Goal: Task Accomplishment & Management: Use online tool/utility

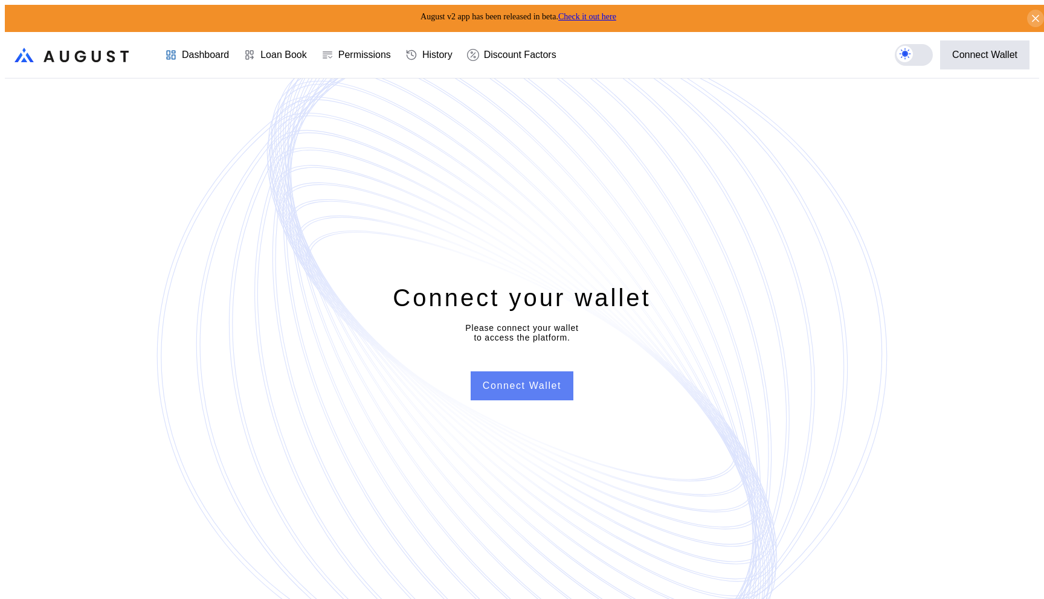
click at [530, 371] on button "Connect Wallet" at bounding box center [521, 385] width 103 height 29
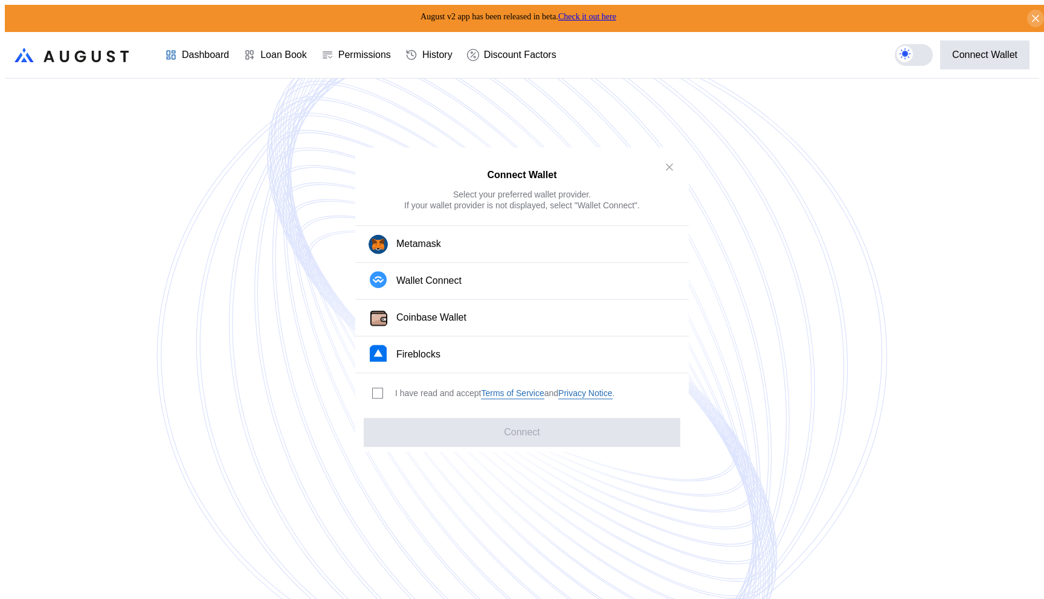
click at [382, 381] on div "I have read and accept Terms of Service and Privacy Notice ." at bounding box center [491, 393] width 272 height 40
click at [378, 388] on span "modal" at bounding box center [378, 393] width 10 height 10
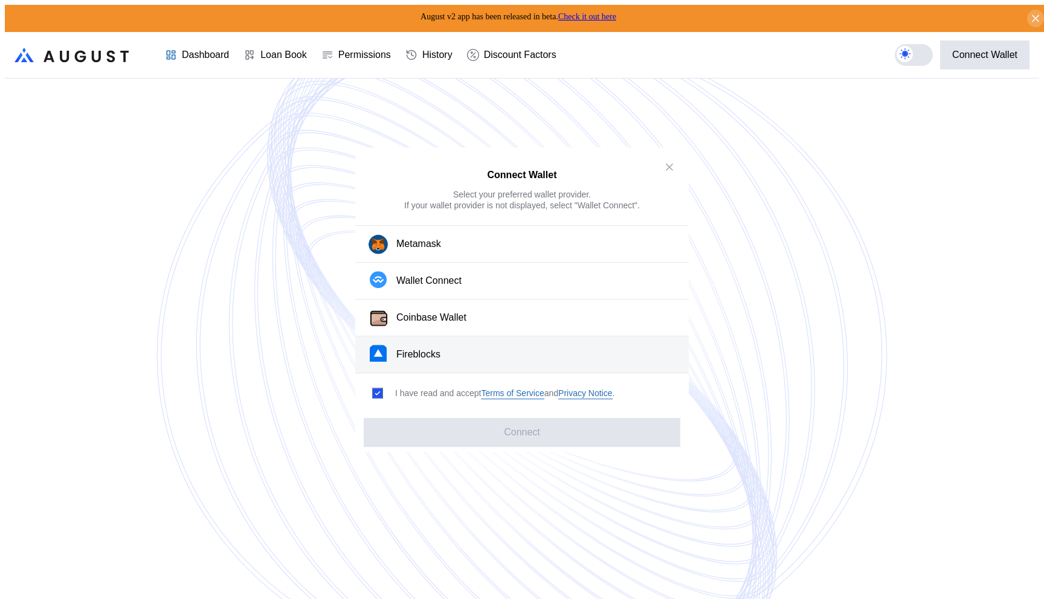
click at [393, 347] on button "Fireblocks" at bounding box center [521, 354] width 333 height 37
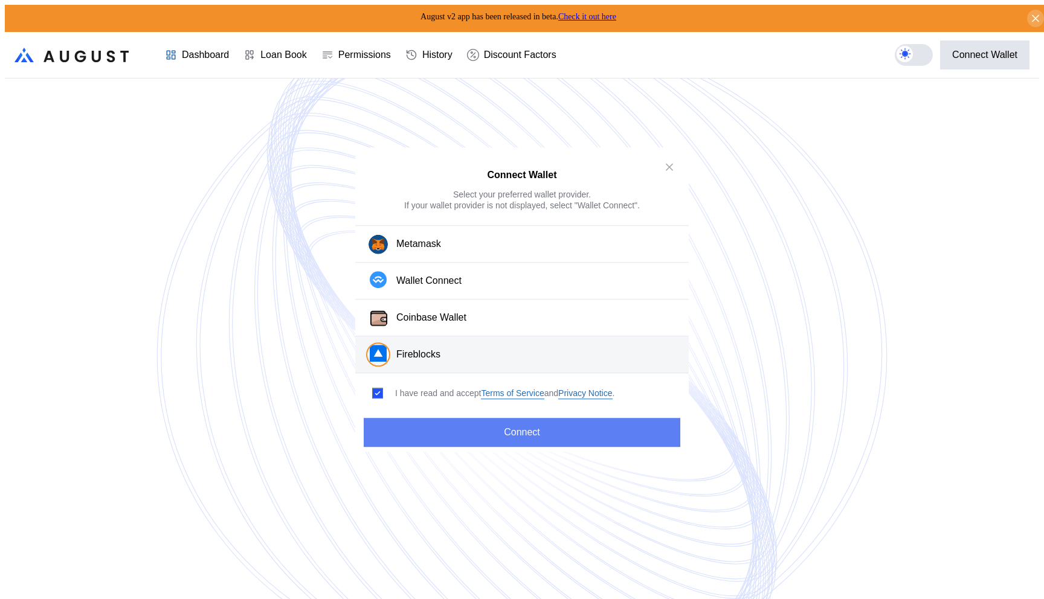
click at [394, 425] on button "Connect" at bounding box center [522, 432] width 316 height 29
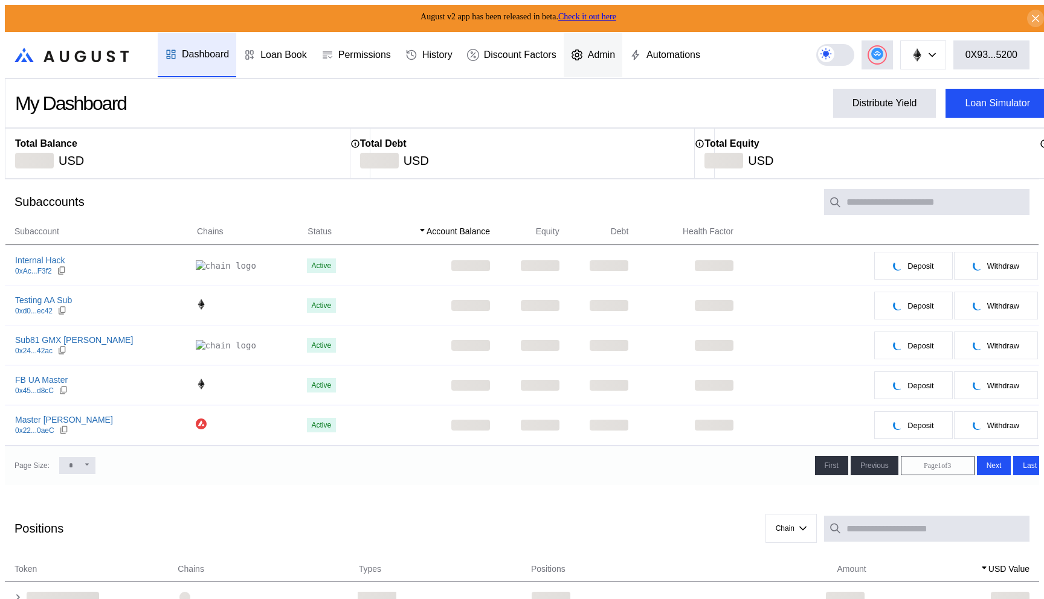
click at [613, 53] on div "Admin" at bounding box center [601, 55] width 27 height 11
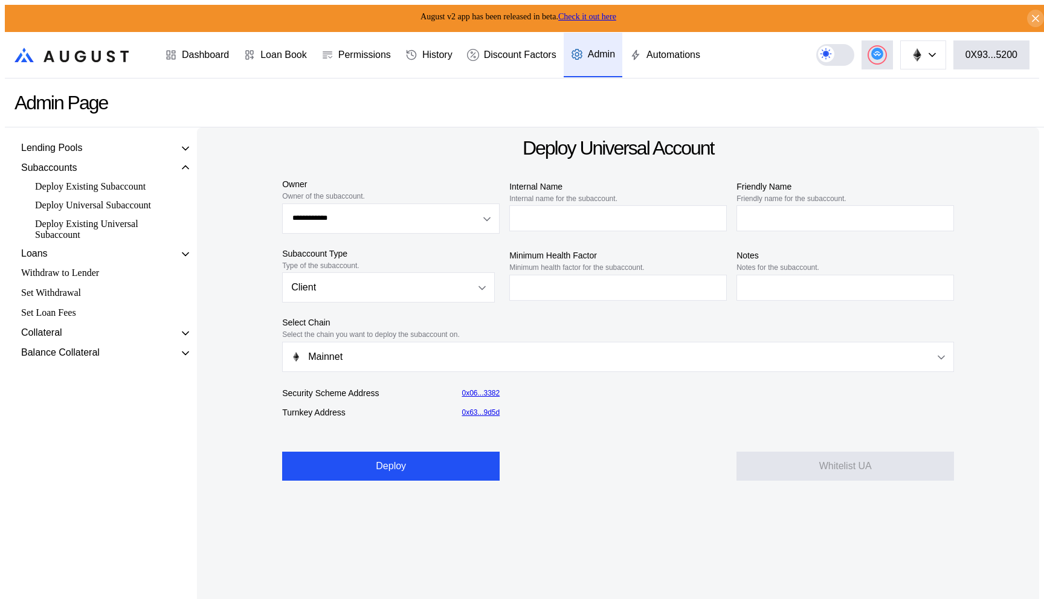
click at [30, 338] on div "Collateral" at bounding box center [41, 332] width 41 height 11
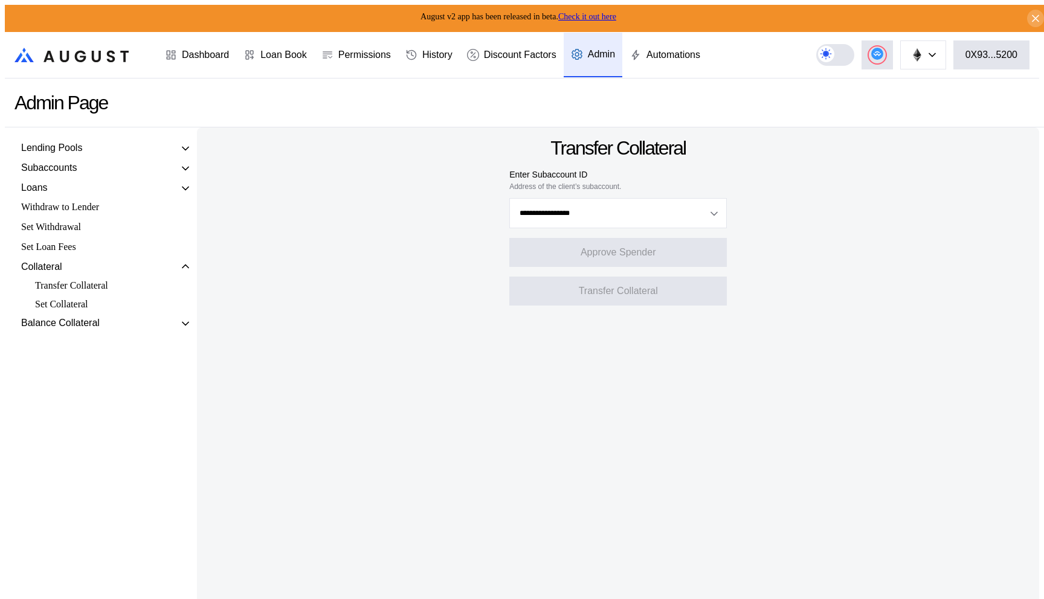
click at [66, 312] on div "Set Collateral" at bounding box center [101, 304] width 145 height 14
click at [91, 293] on div "Transfer Collateral" at bounding box center [101, 285] width 145 height 14
click at [76, 312] on div "Set Collateral" at bounding box center [101, 304] width 145 height 14
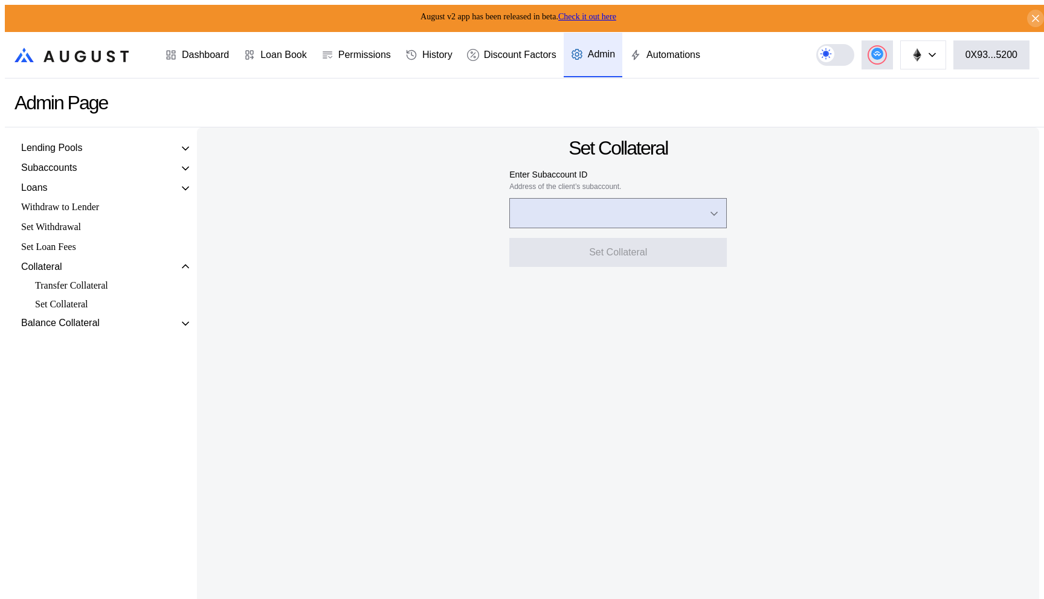
click at [530, 219] on input "Open menu" at bounding box center [611, 213] width 186 height 29
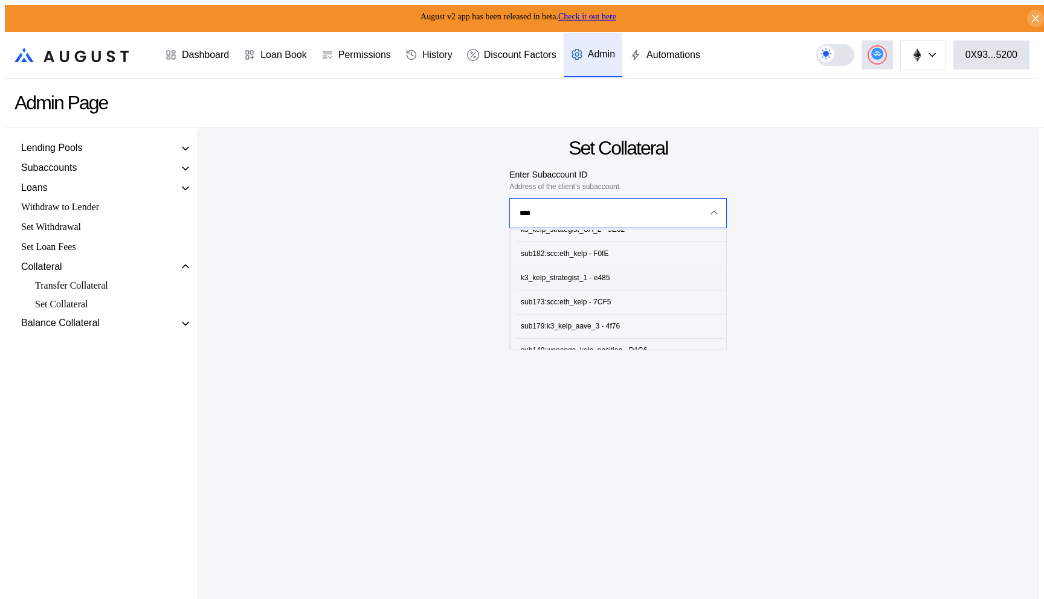
scroll to position [4, 0]
click at [528, 282] on div "k3_kelp_strategist_1 - e485" at bounding box center [565, 285] width 89 height 8
type input "**********"
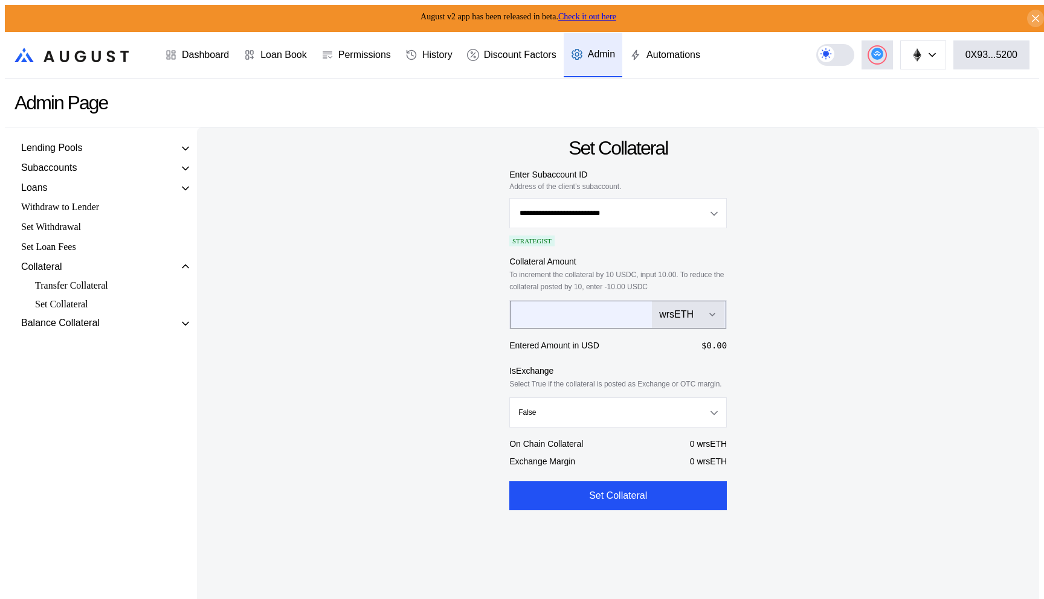
click at [693, 315] on div "wrsETH" at bounding box center [688, 314] width 58 height 11
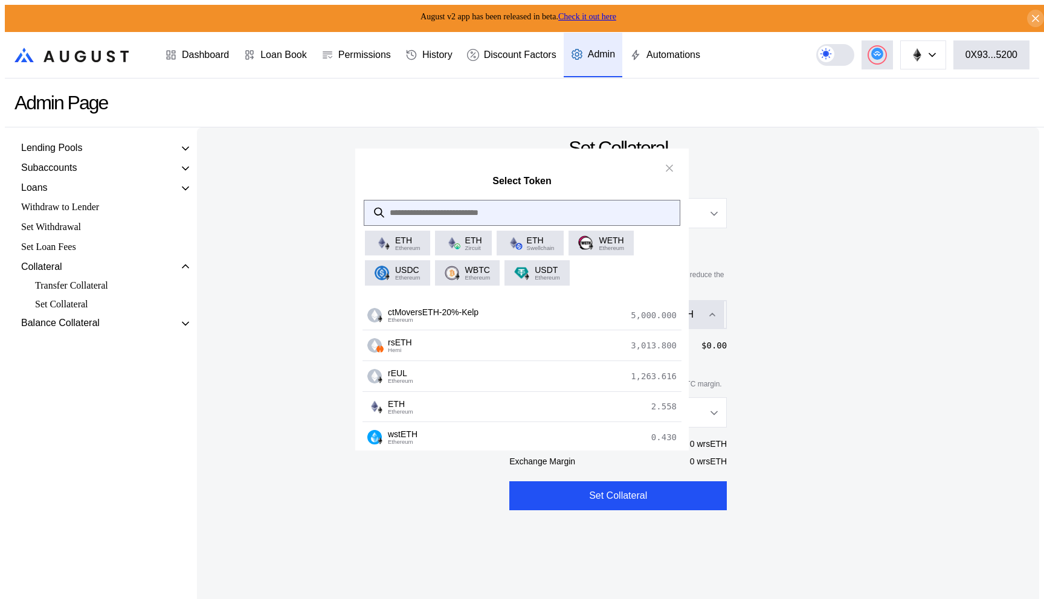
click at [479, 211] on input "modal" at bounding box center [512, 213] width 297 height 25
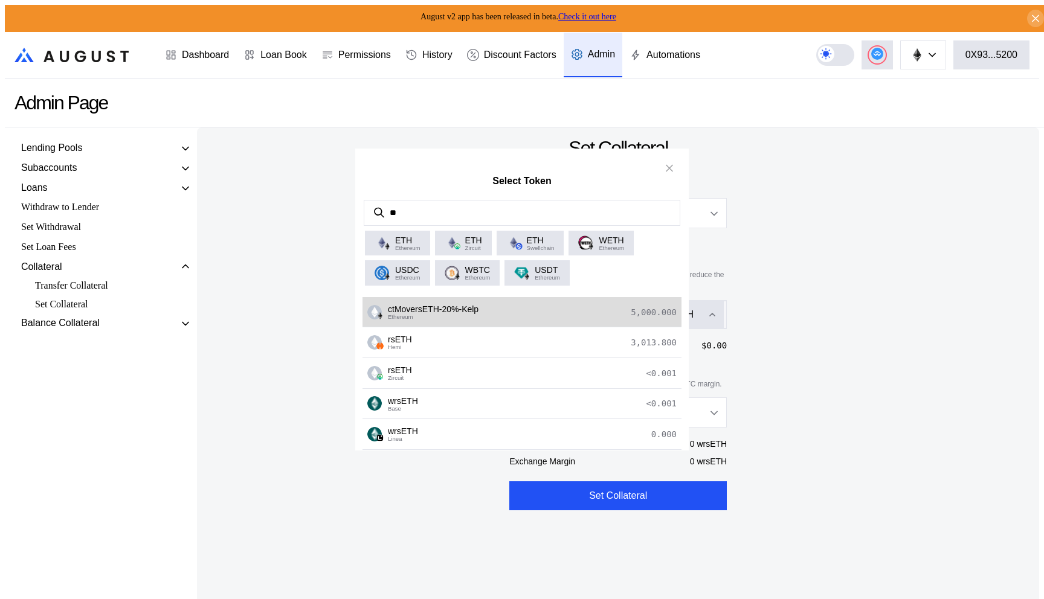
scroll to position [13, 0]
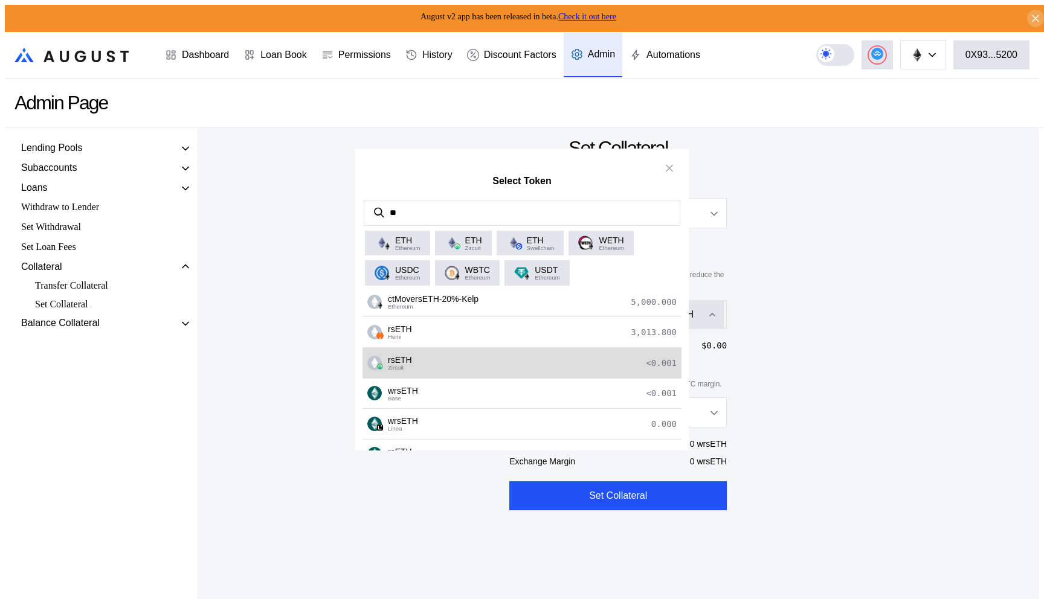
type input "**"
click at [464, 370] on div "rsETH Zircuit <0.001" at bounding box center [521, 363] width 319 height 31
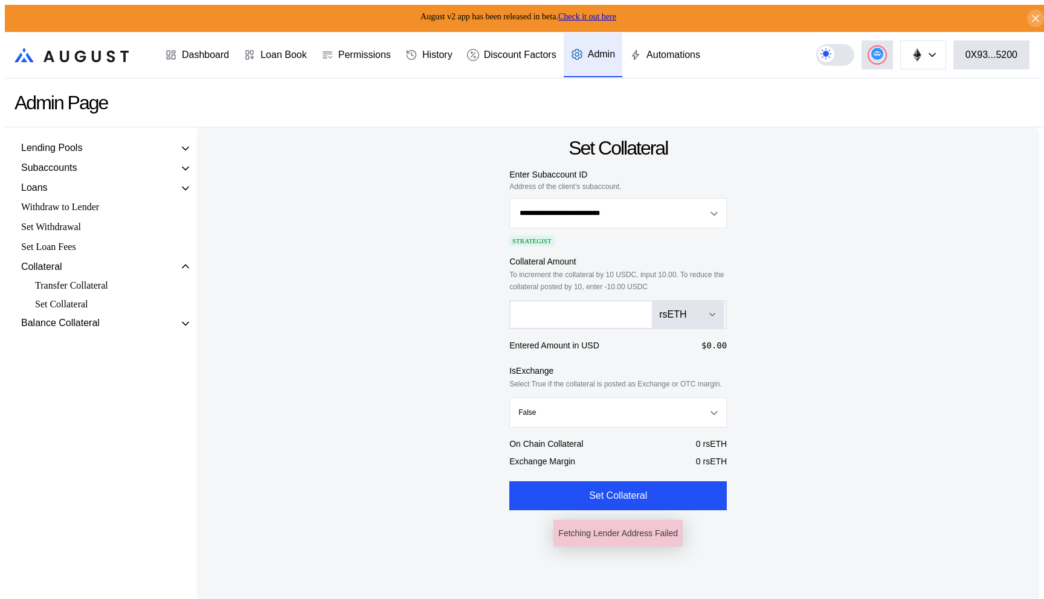
click at [100, 292] on div "Transfer Collateral" at bounding box center [101, 285] width 145 height 14
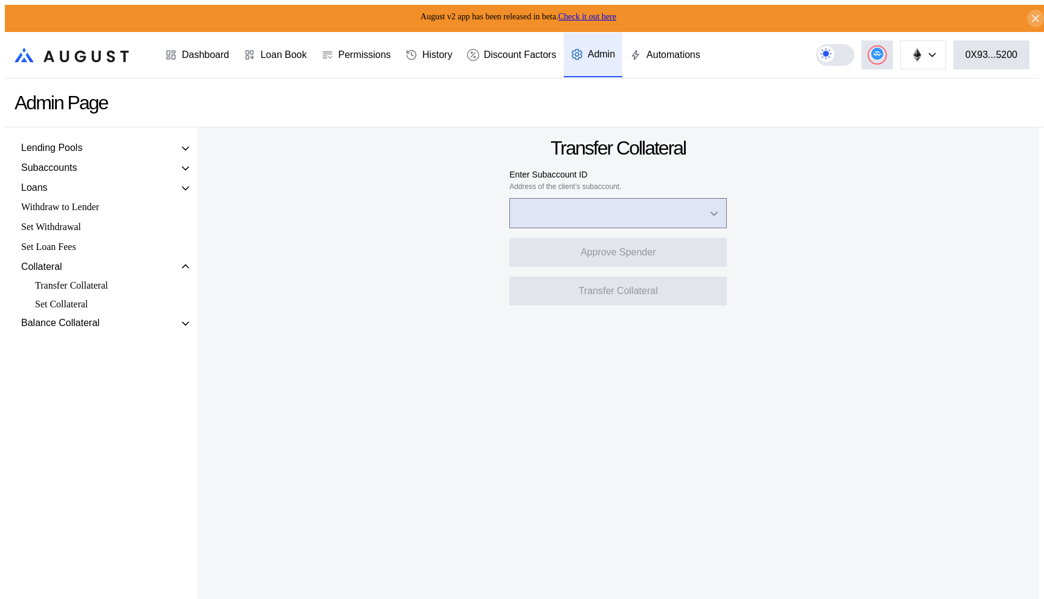
click at [540, 211] on input "Open menu" at bounding box center [611, 213] width 186 height 29
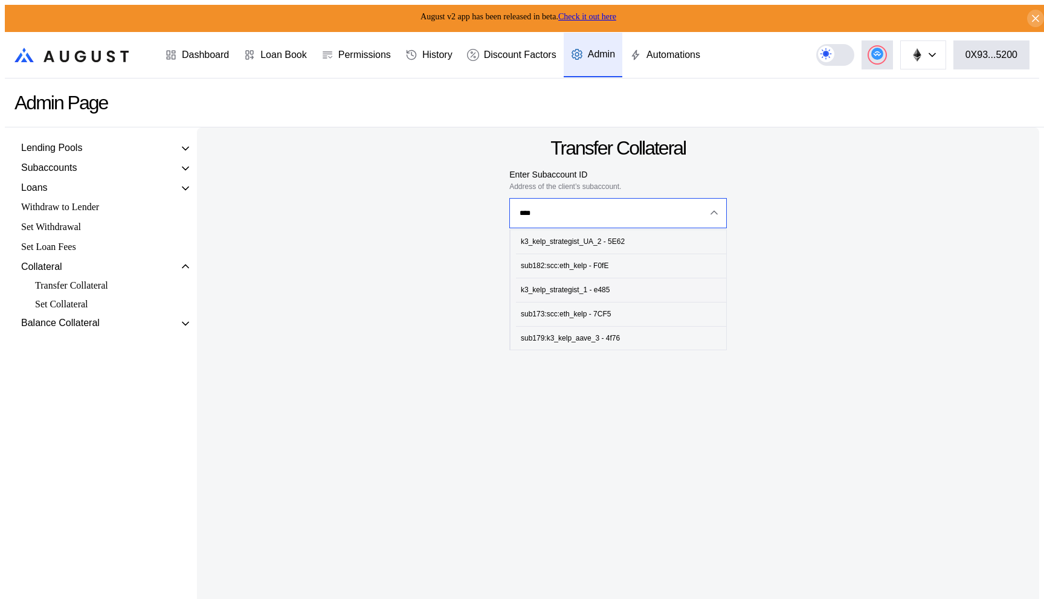
click at [542, 286] on div "k3_kelp_strategist_1 - e485" at bounding box center [565, 290] width 89 height 8
type input "**********"
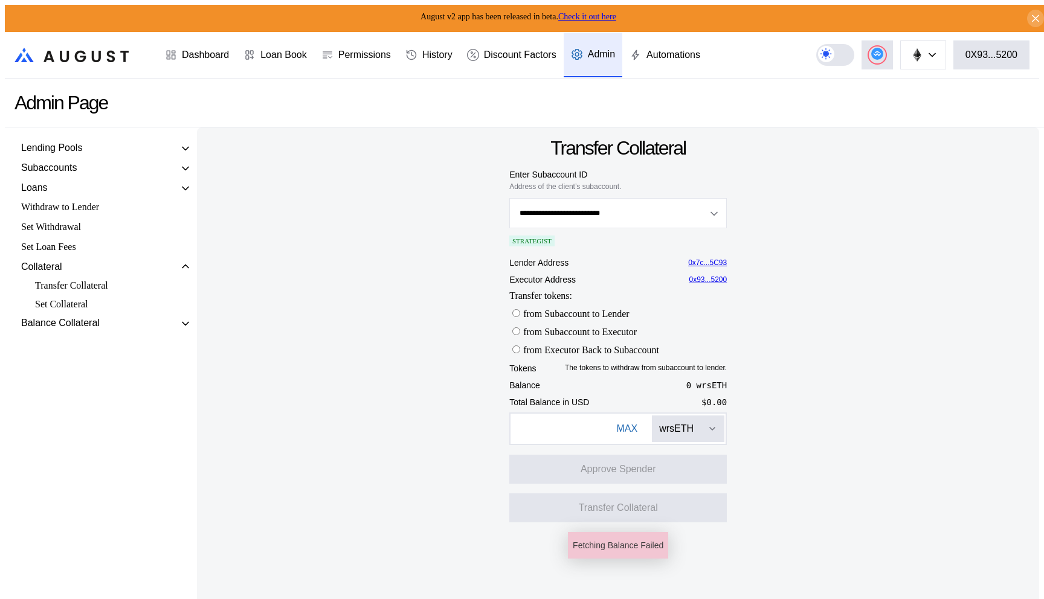
click at [100, 311] on div "Set Collateral" at bounding box center [101, 304] width 145 height 14
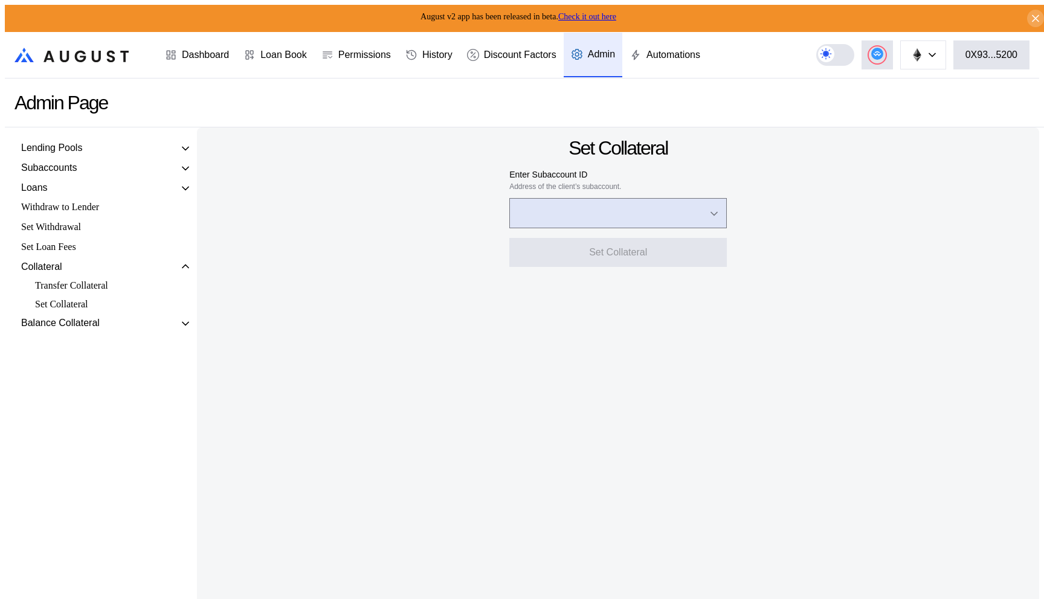
click at [538, 207] on input "Open menu" at bounding box center [611, 213] width 186 height 29
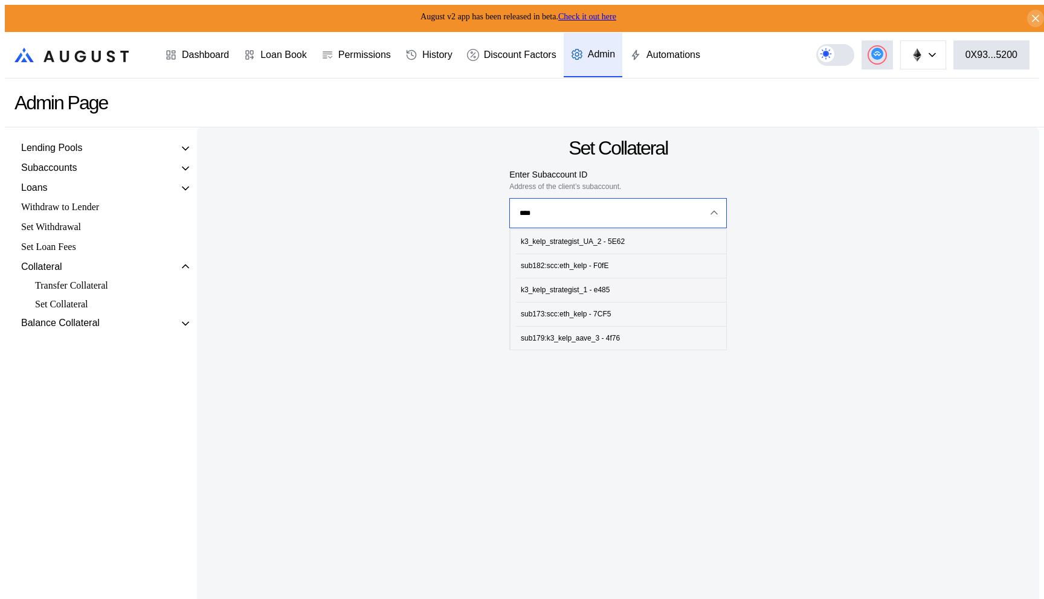
click at [541, 280] on span "k3_kelp_strategist_1 - e485" at bounding box center [621, 290] width 210 height 25
type input "**********"
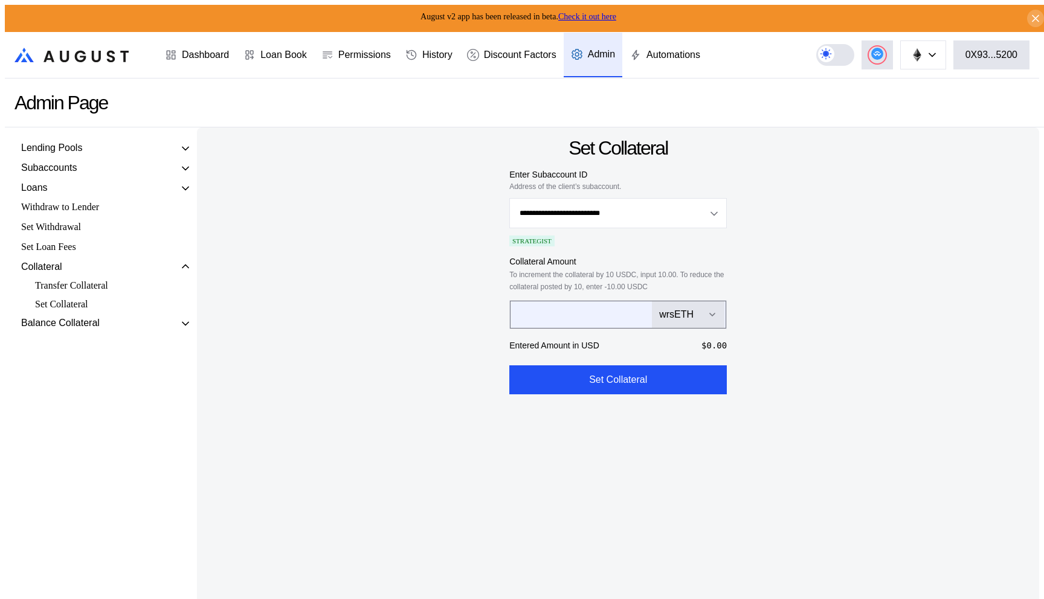
click at [664, 312] on div "wrsETH" at bounding box center [676, 314] width 34 height 11
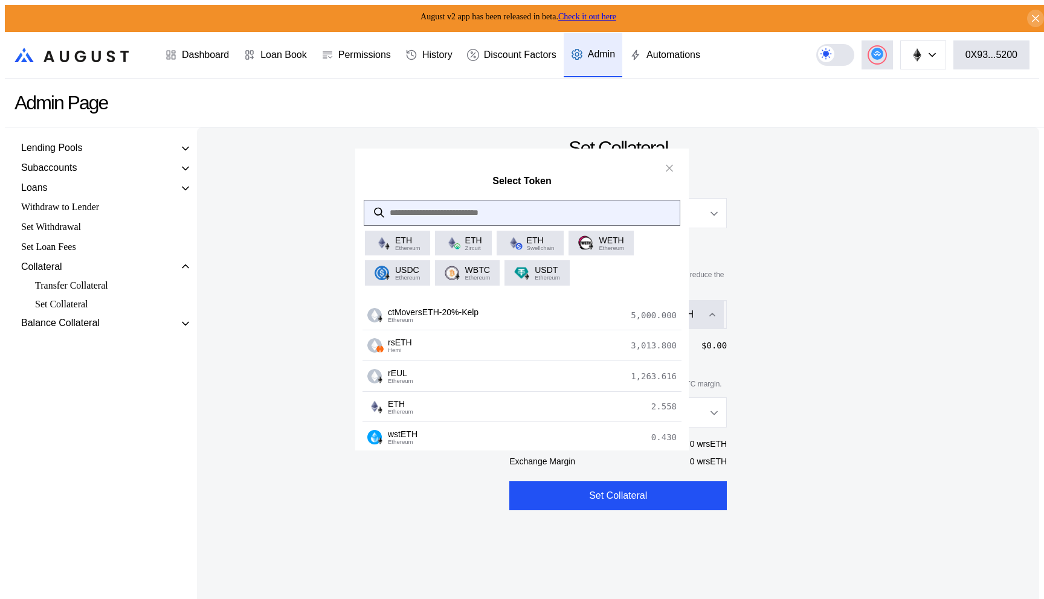
click at [540, 206] on input "modal" at bounding box center [512, 213] width 297 height 25
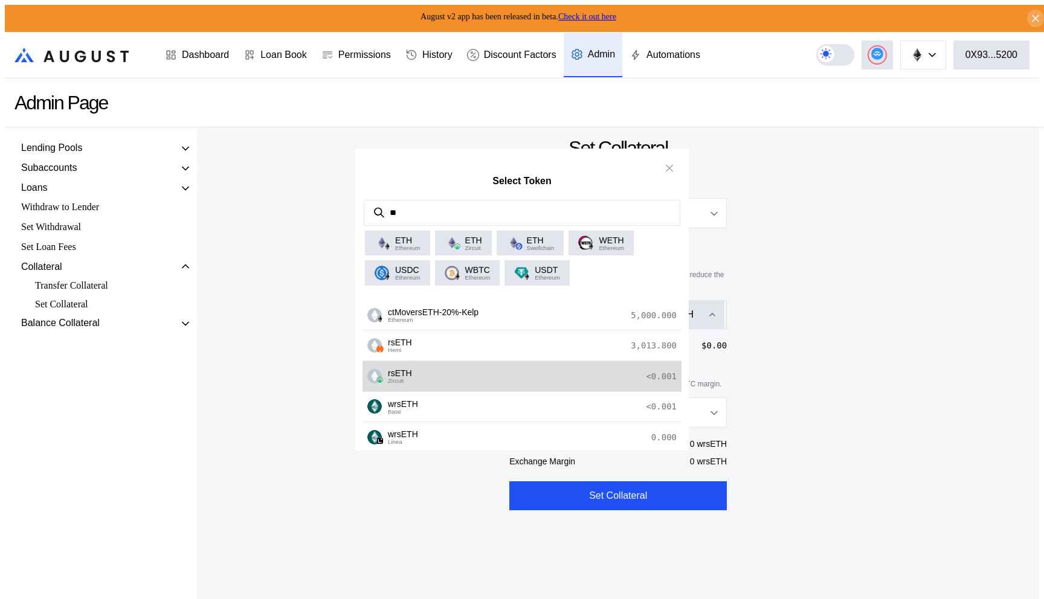
type input "**"
click at [487, 391] on div "rsETH Zircuit <0.001" at bounding box center [521, 376] width 319 height 31
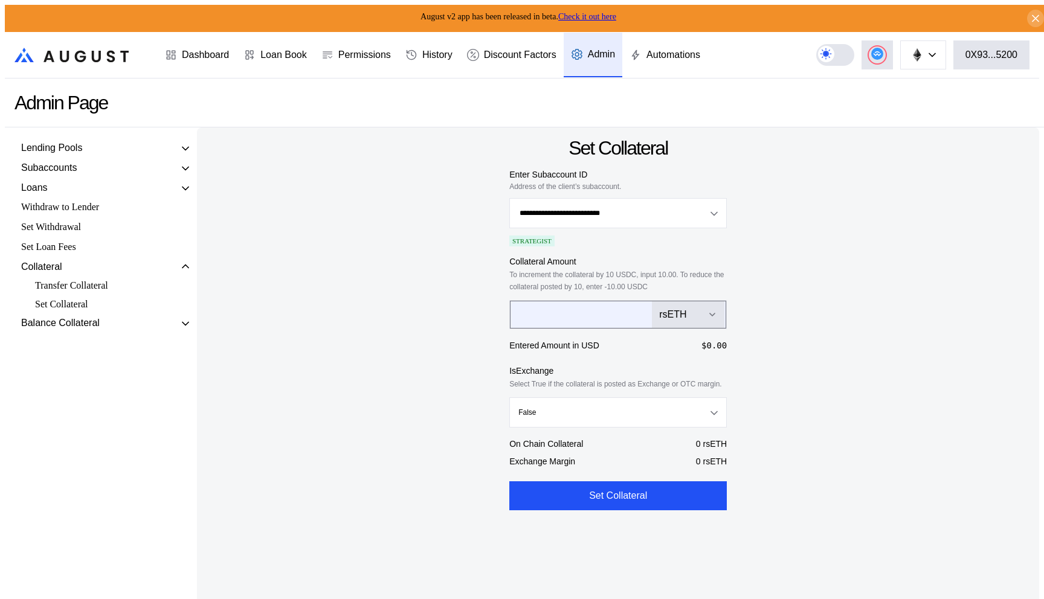
click at [691, 313] on div "rsETH" at bounding box center [688, 314] width 58 height 11
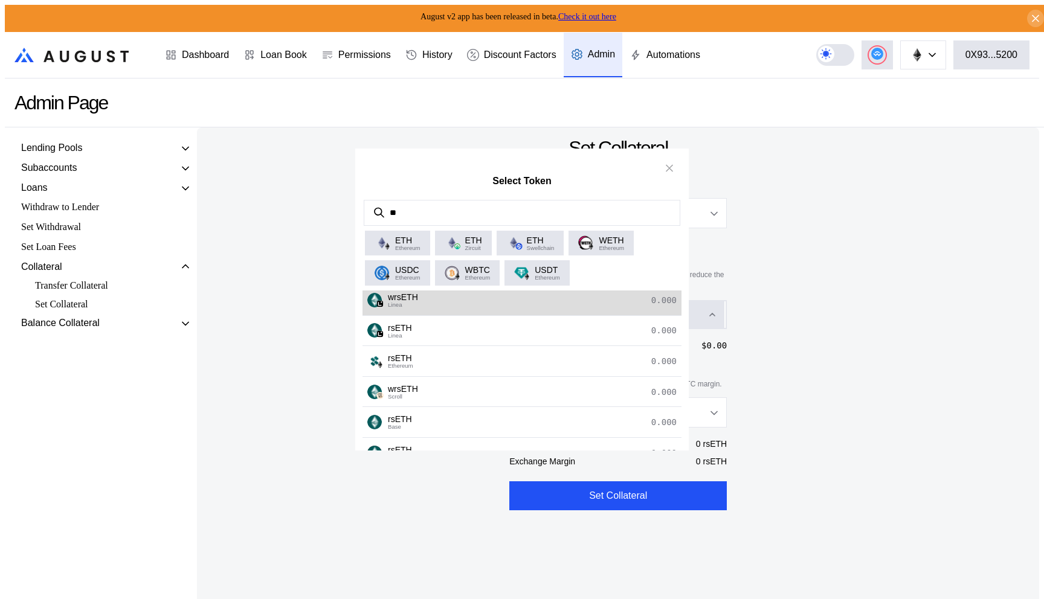
scroll to position [144, 0]
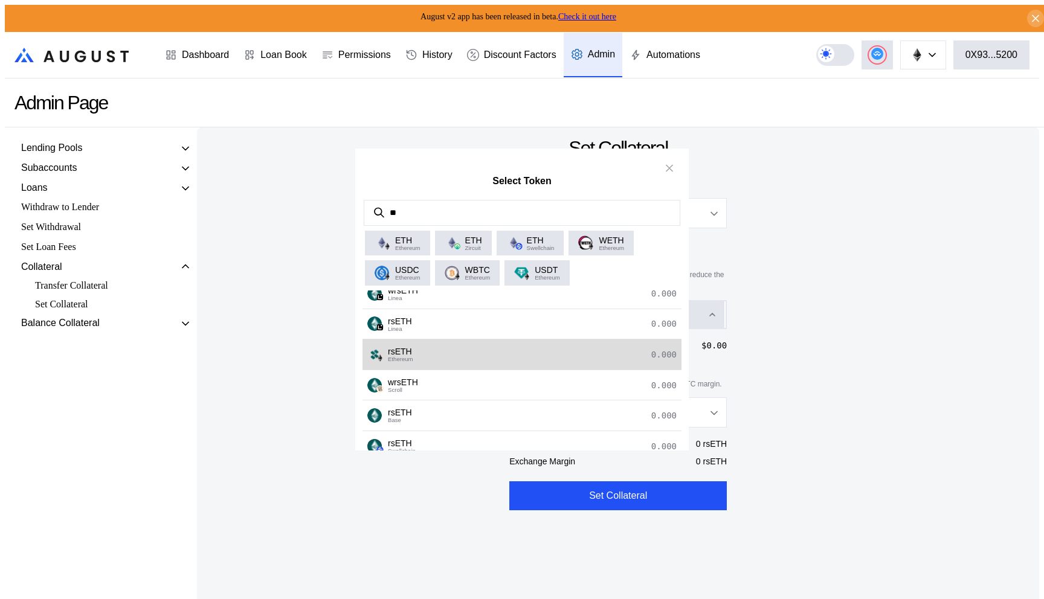
click at [530, 370] on div "rsETH Ethereum 0.000" at bounding box center [521, 354] width 319 height 31
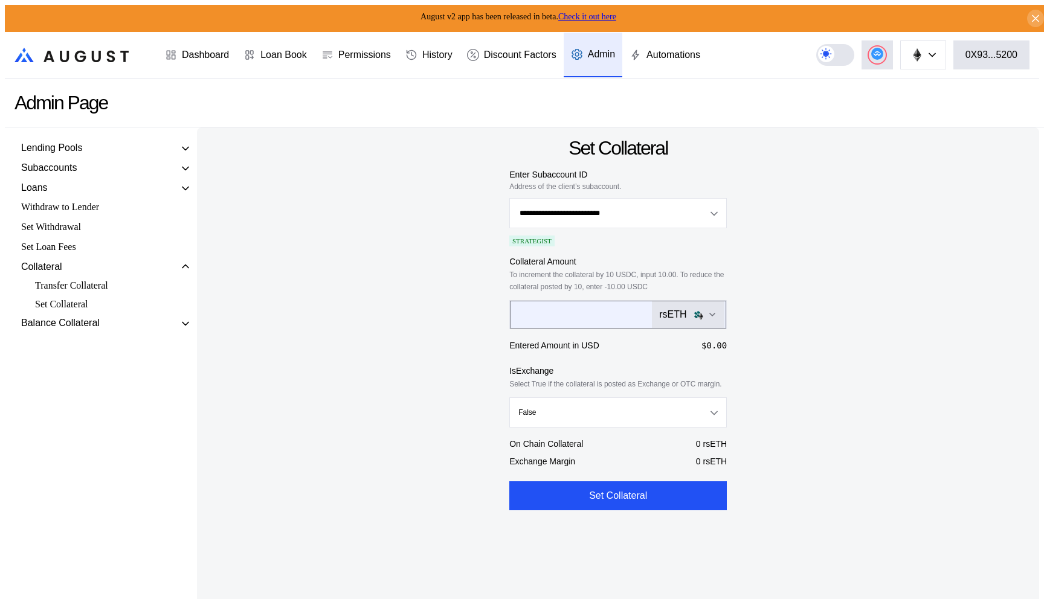
click at [550, 319] on input "*" at bounding box center [569, 314] width 118 height 25
